Goal: Information Seeking & Learning: Learn about a topic

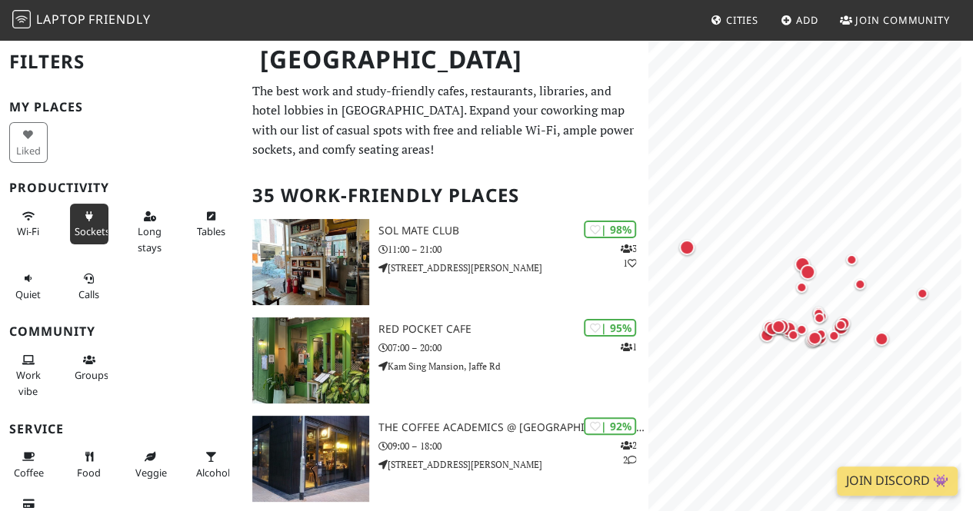
click at [94, 228] on span "Sockets" at bounding box center [92, 231] width 35 height 14
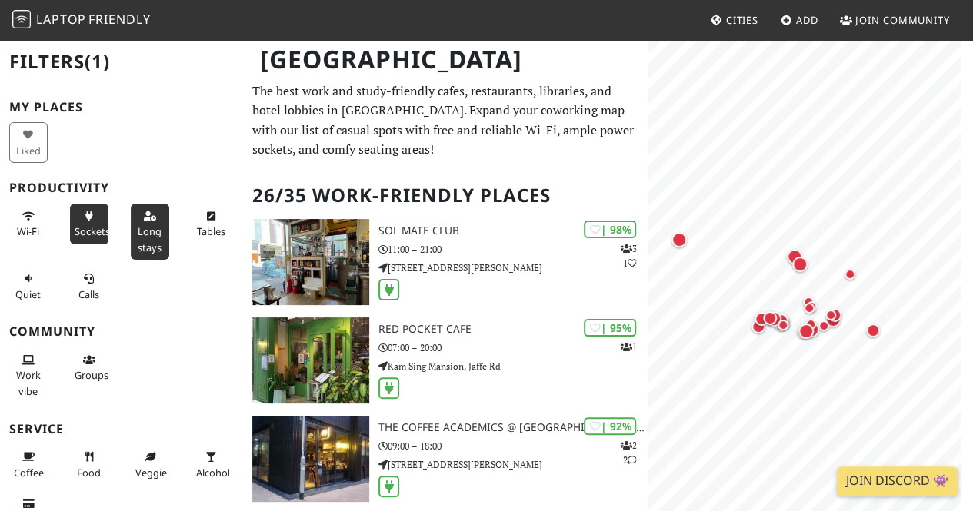
click at [138, 225] on span "Long stays" at bounding box center [150, 238] width 24 height 29
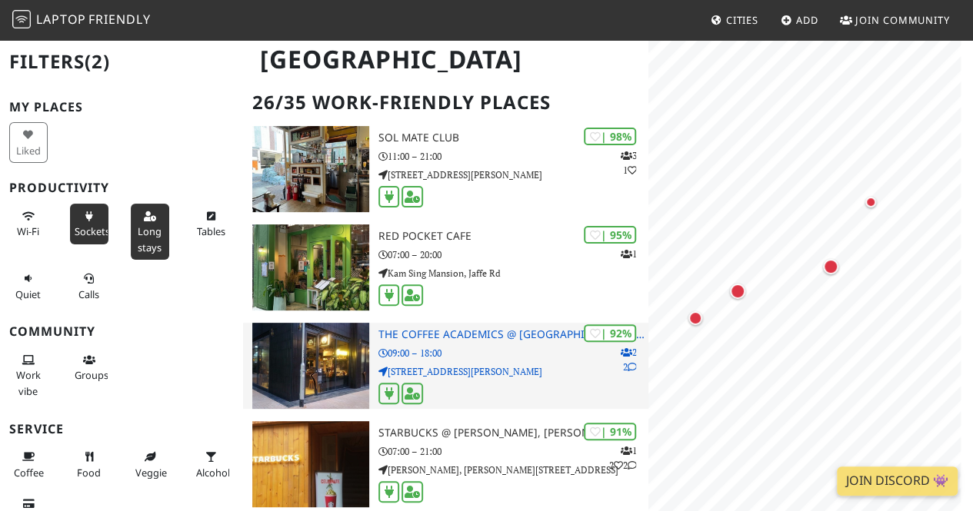
scroll to position [136, 0]
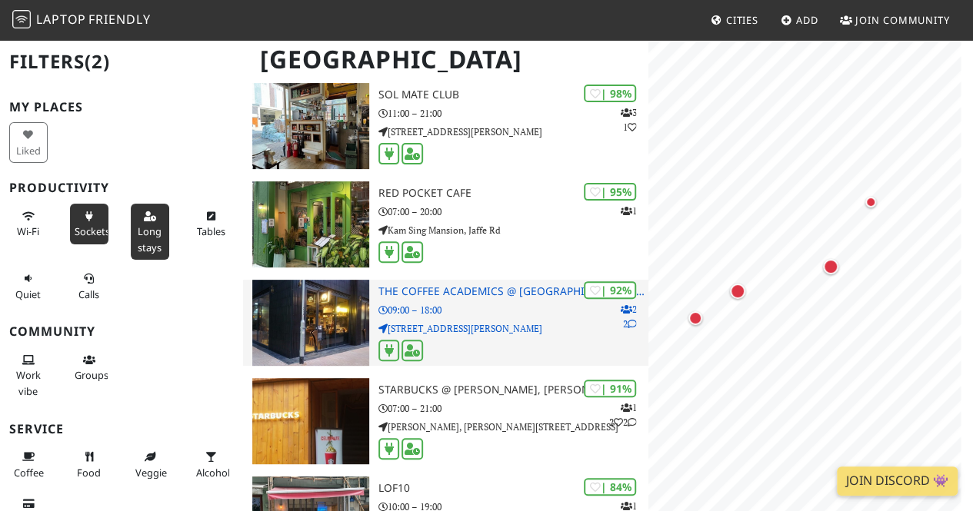
click at [474, 349] on div at bounding box center [513, 352] width 270 height 24
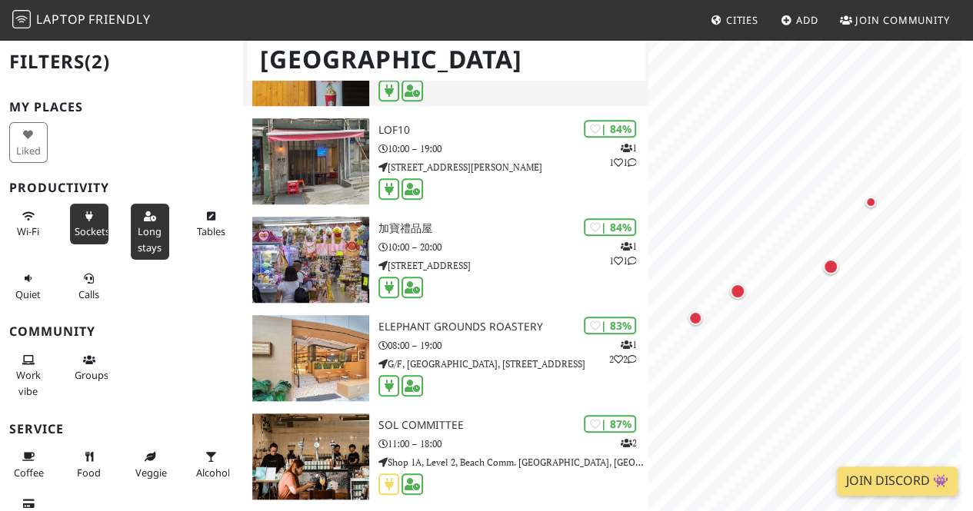
scroll to position [494, 0]
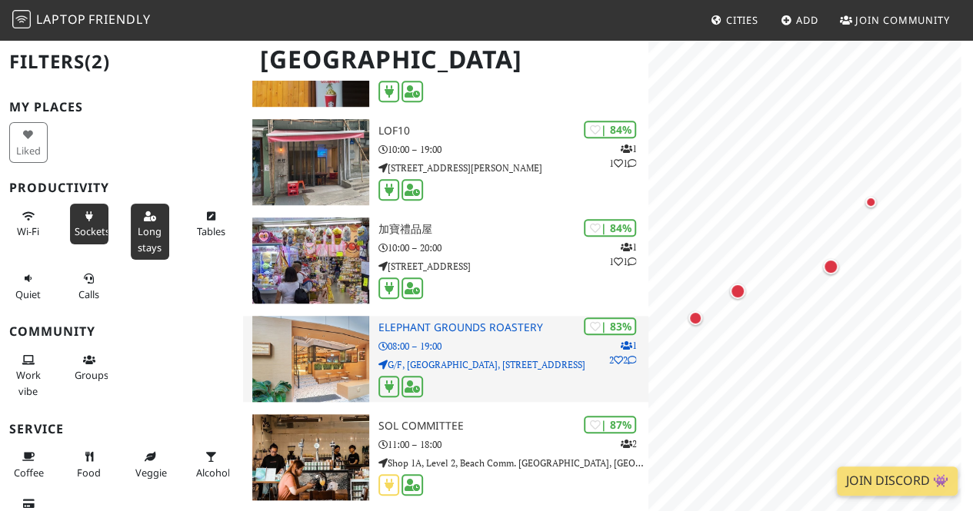
click at [506, 346] on p "08:00 – 19:00" at bounding box center [513, 346] width 270 height 15
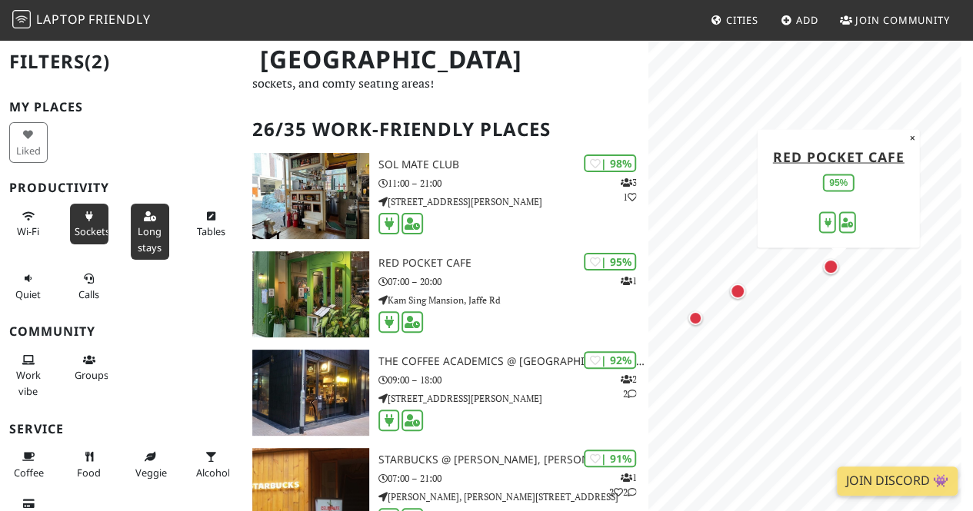
scroll to position [82, 0]
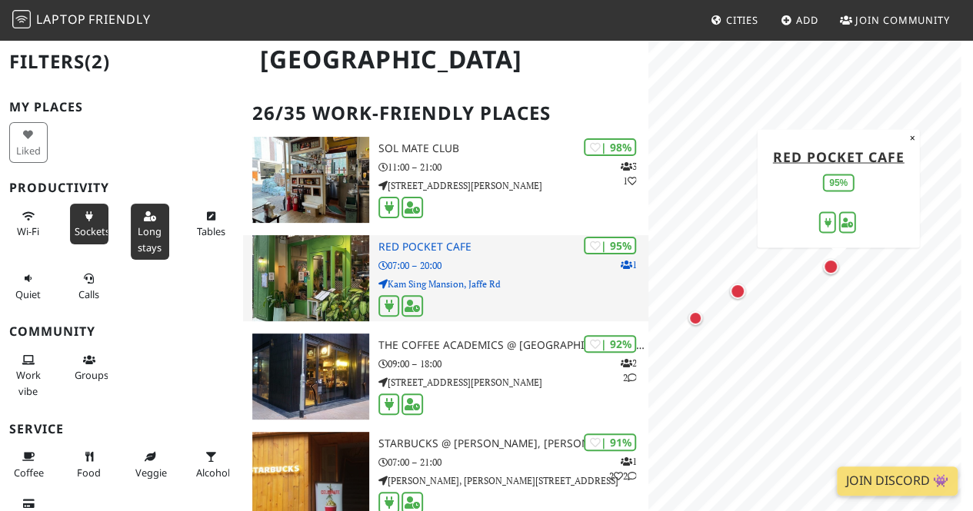
click at [449, 279] on p "Kam Sing Mansion, Jaffe Rd" at bounding box center [513, 284] width 270 height 15
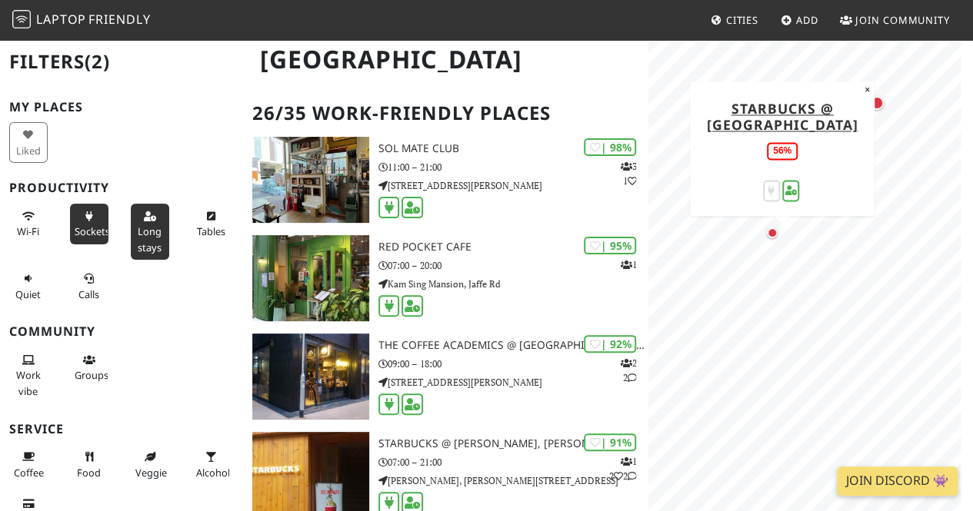
click at [775, 230] on div "Map marker" at bounding box center [771, 233] width 11 height 11
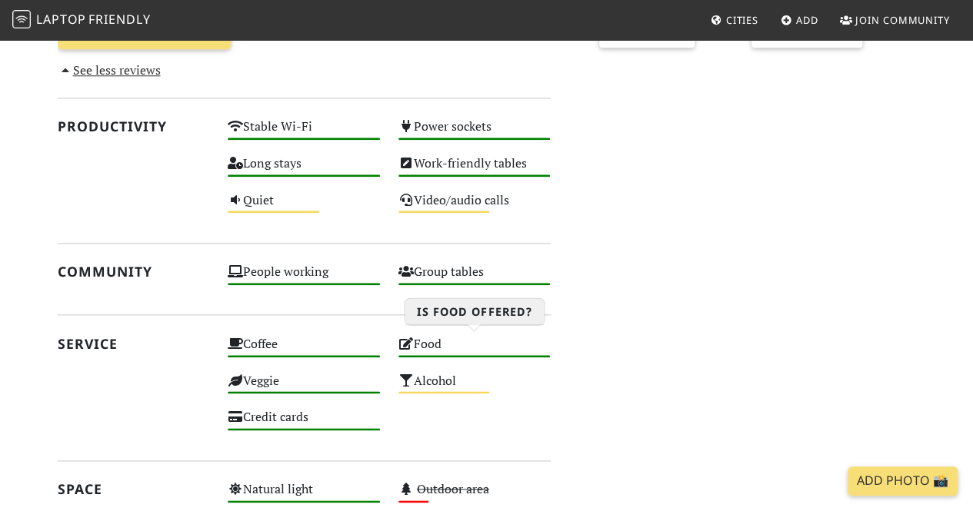
scroll to position [715, 0]
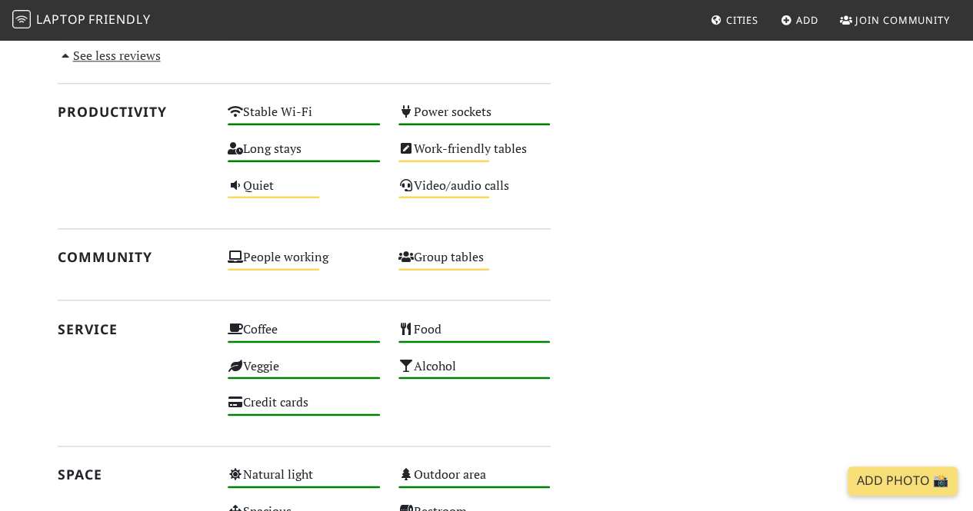
scroll to position [750, 0]
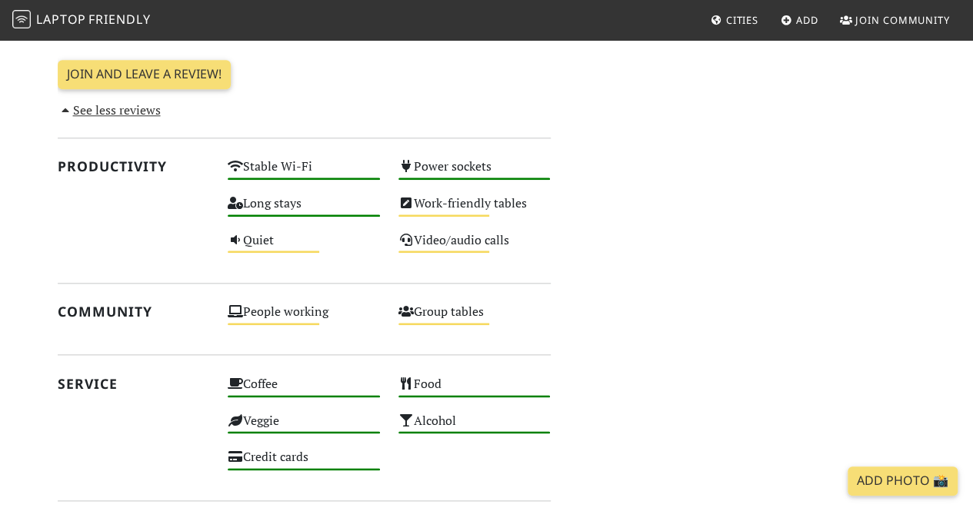
click at [554, 269] on div "Today Visits: 2 Vibes: 0 📸 Been here Reviews January 30, 2025 Good workspace; v…" at bounding box center [303, 164] width 511 height 1075
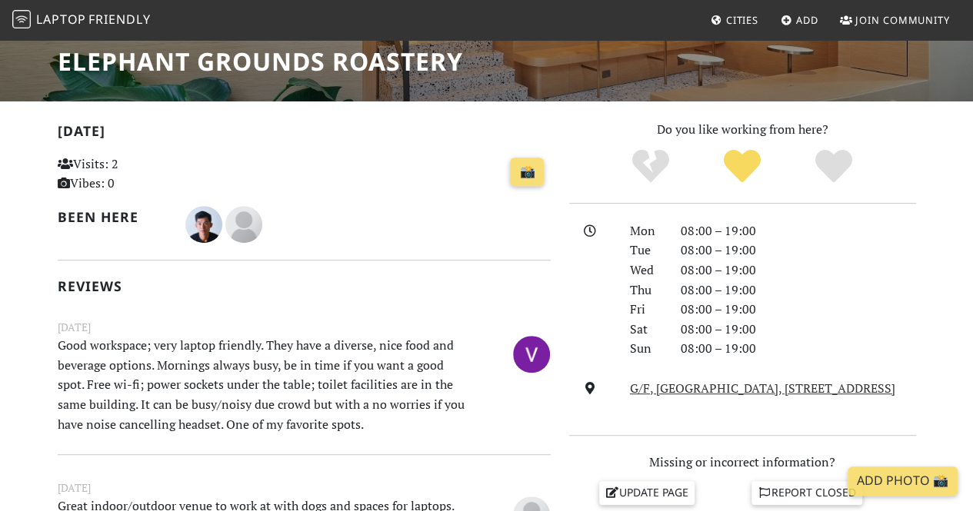
scroll to position [0, 0]
